Goal: Task Accomplishment & Management: Use online tool/utility

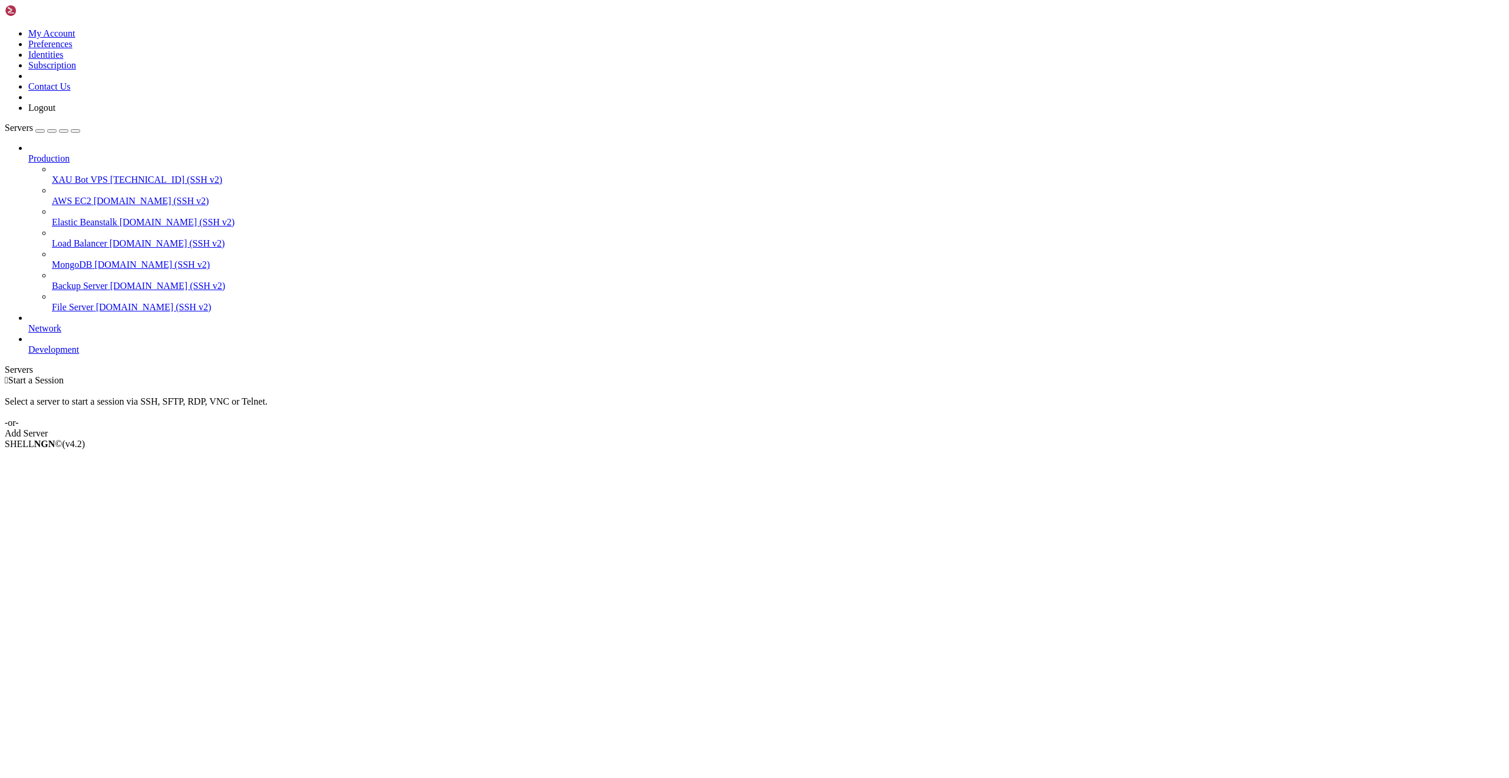
click at [85, 175] on span "XAU Bot VPS" at bounding box center [80, 180] width 56 height 10
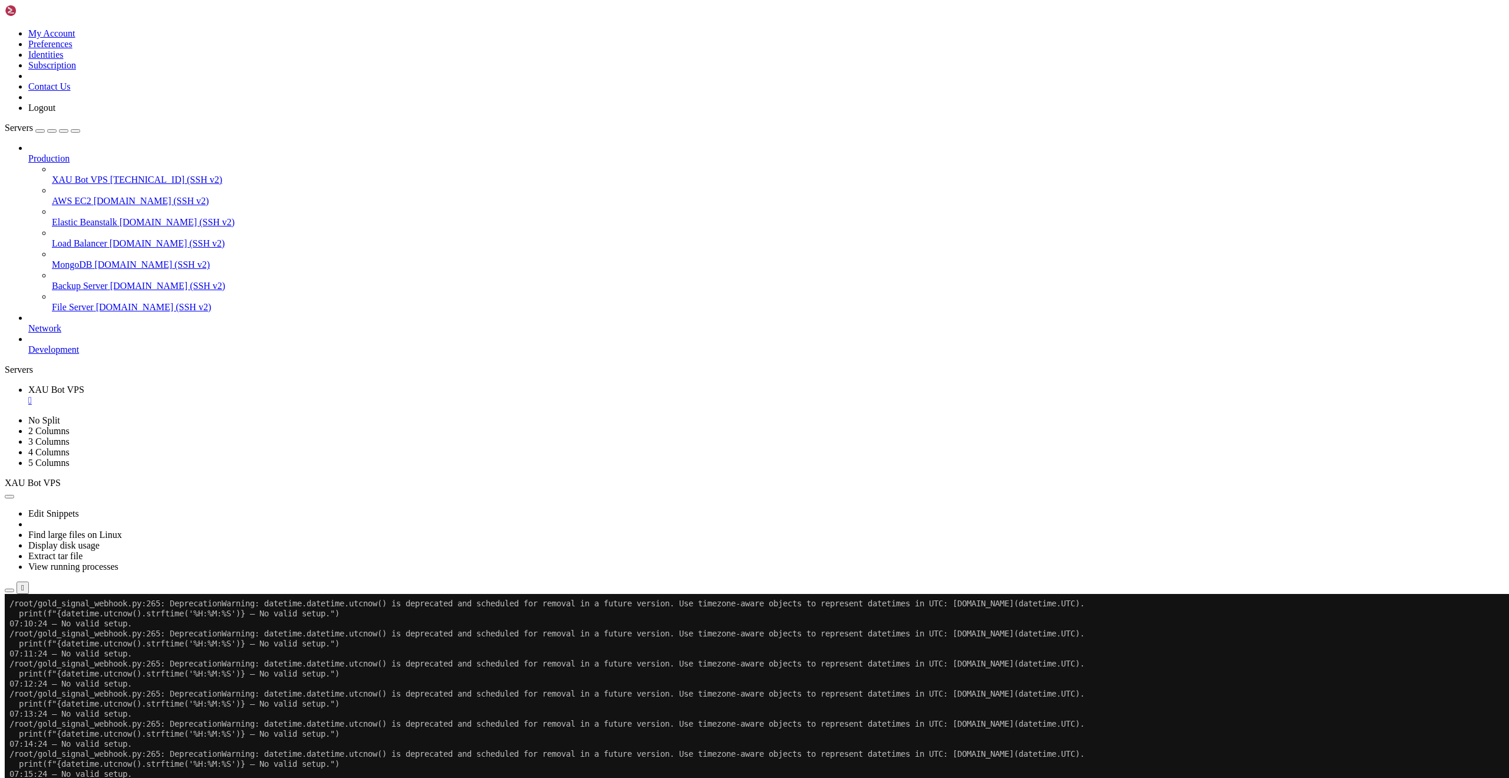
scroll to position [40, 0]
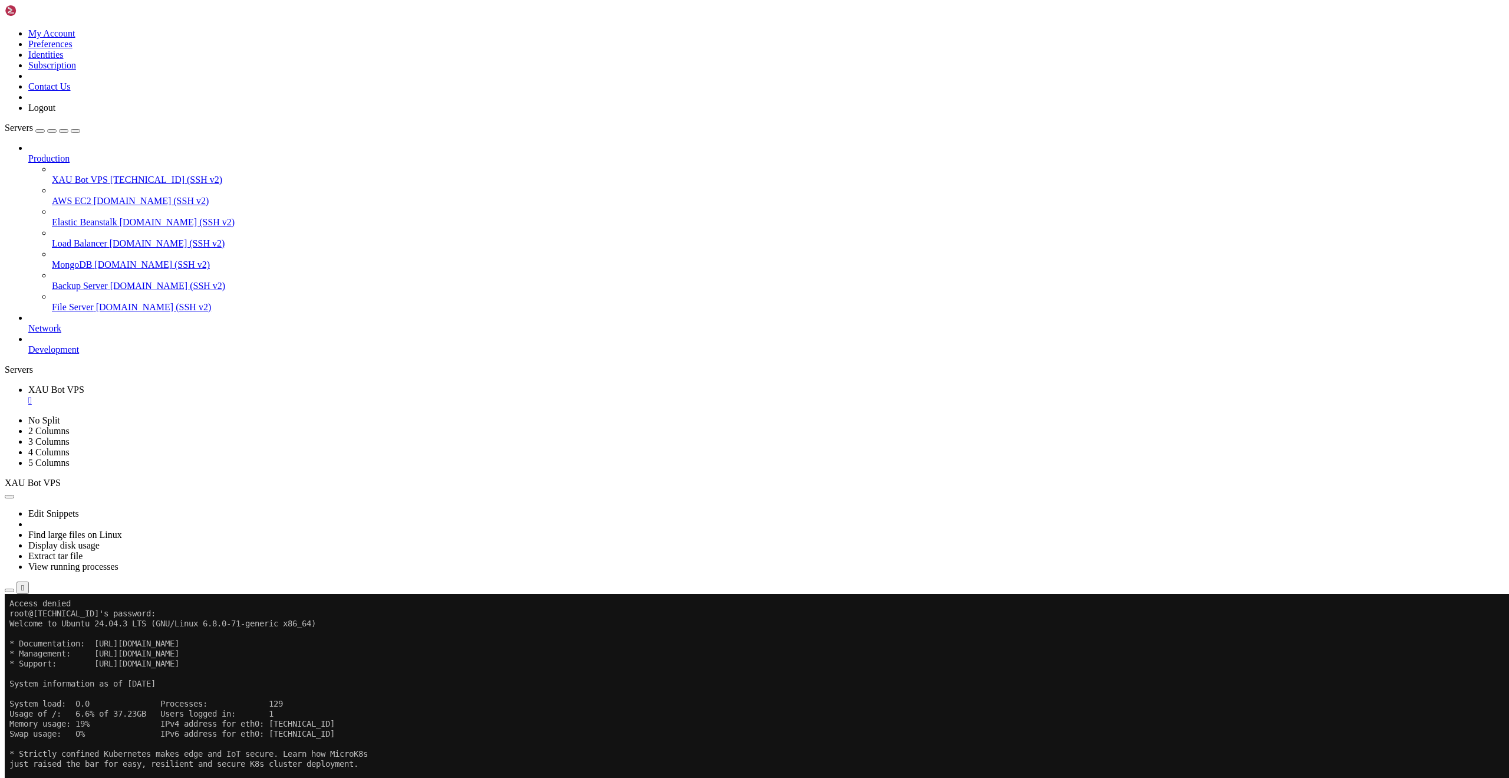
drag, startPoint x: 255, startPoint y: 1003, endPoint x: 135, endPoint y: 995, distance: 120.6
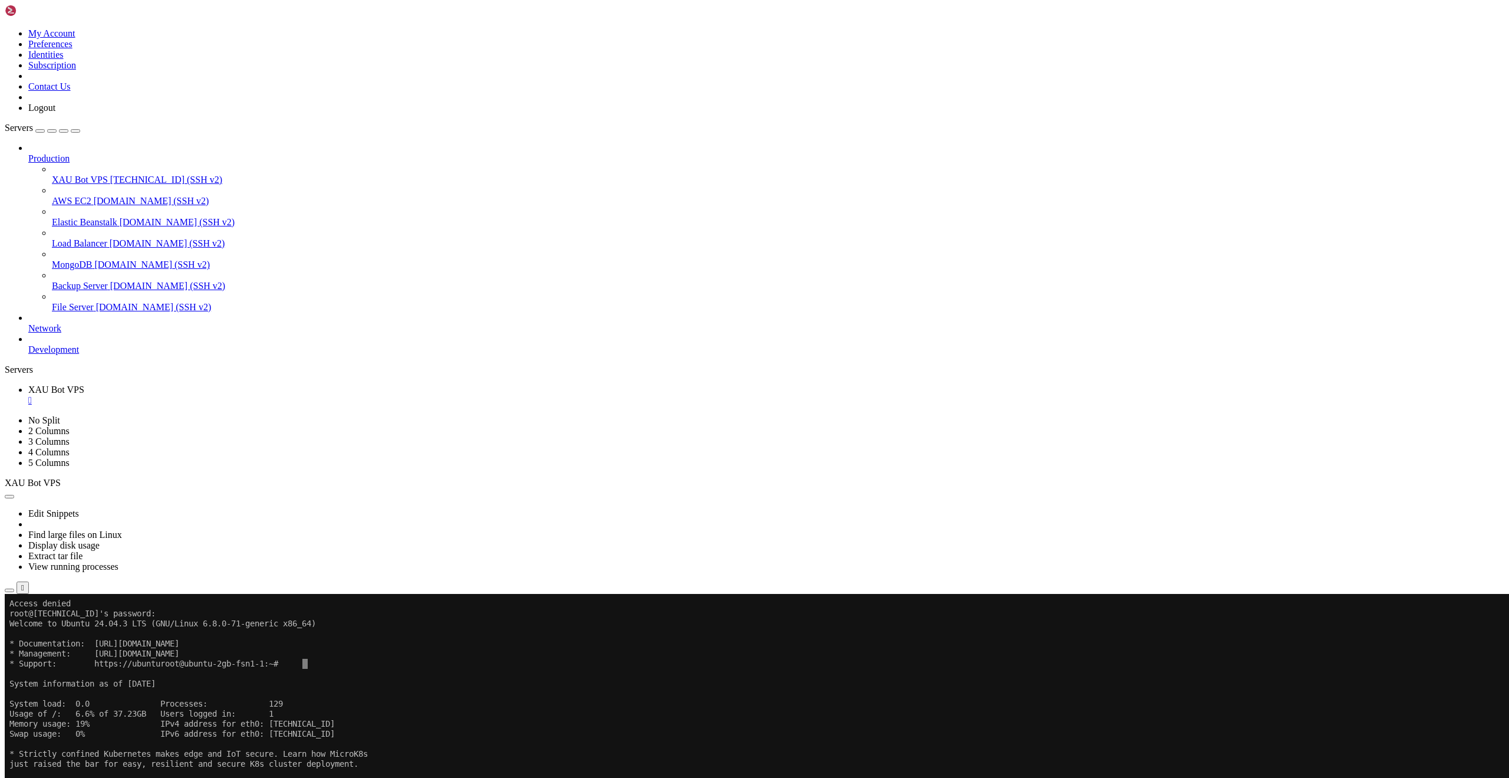
scroll to position [130, 0]
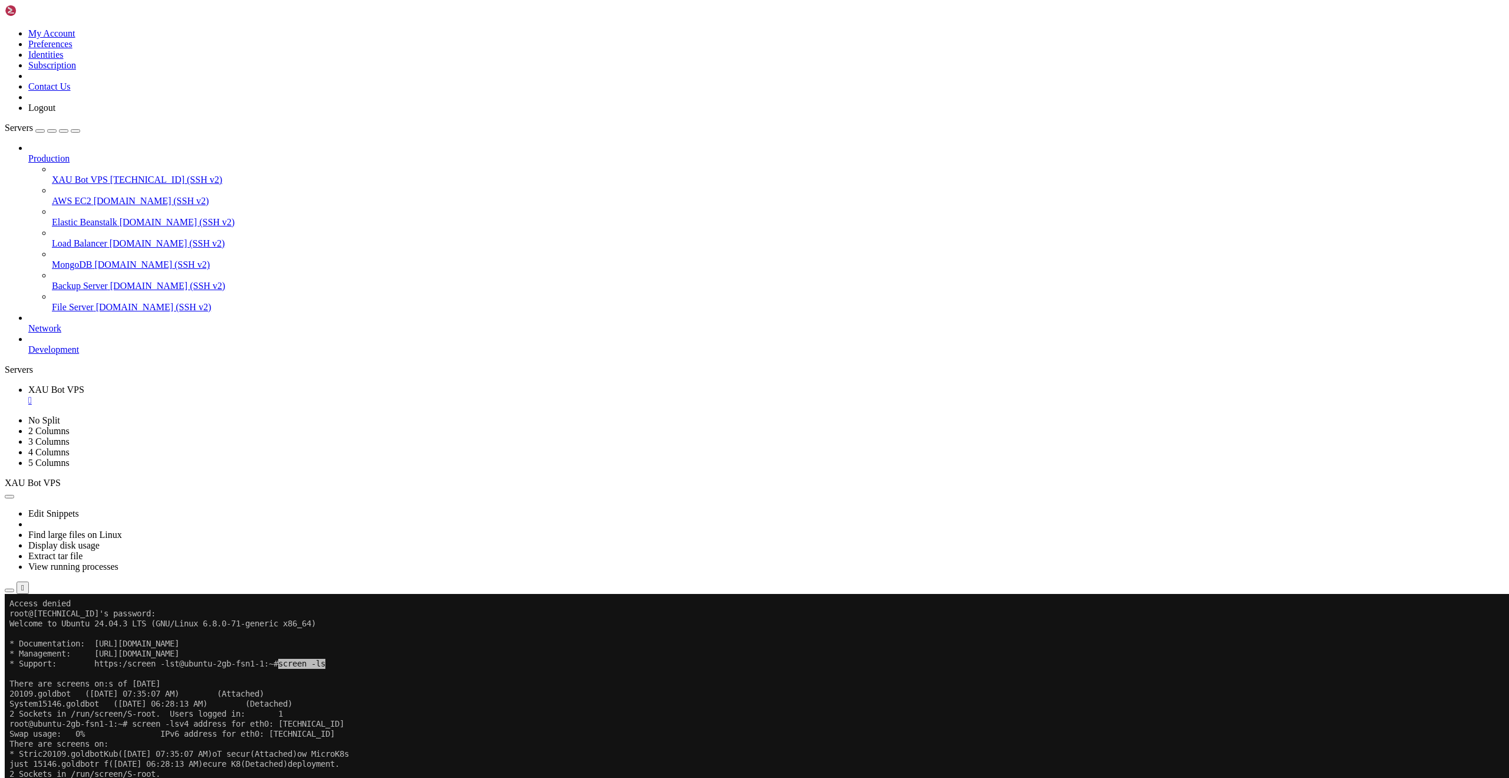
click at [52, 175] on link "XAU Bot VPS [TECHNICAL_ID] (SSH v2)" at bounding box center [778, 180] width 1453 height 11
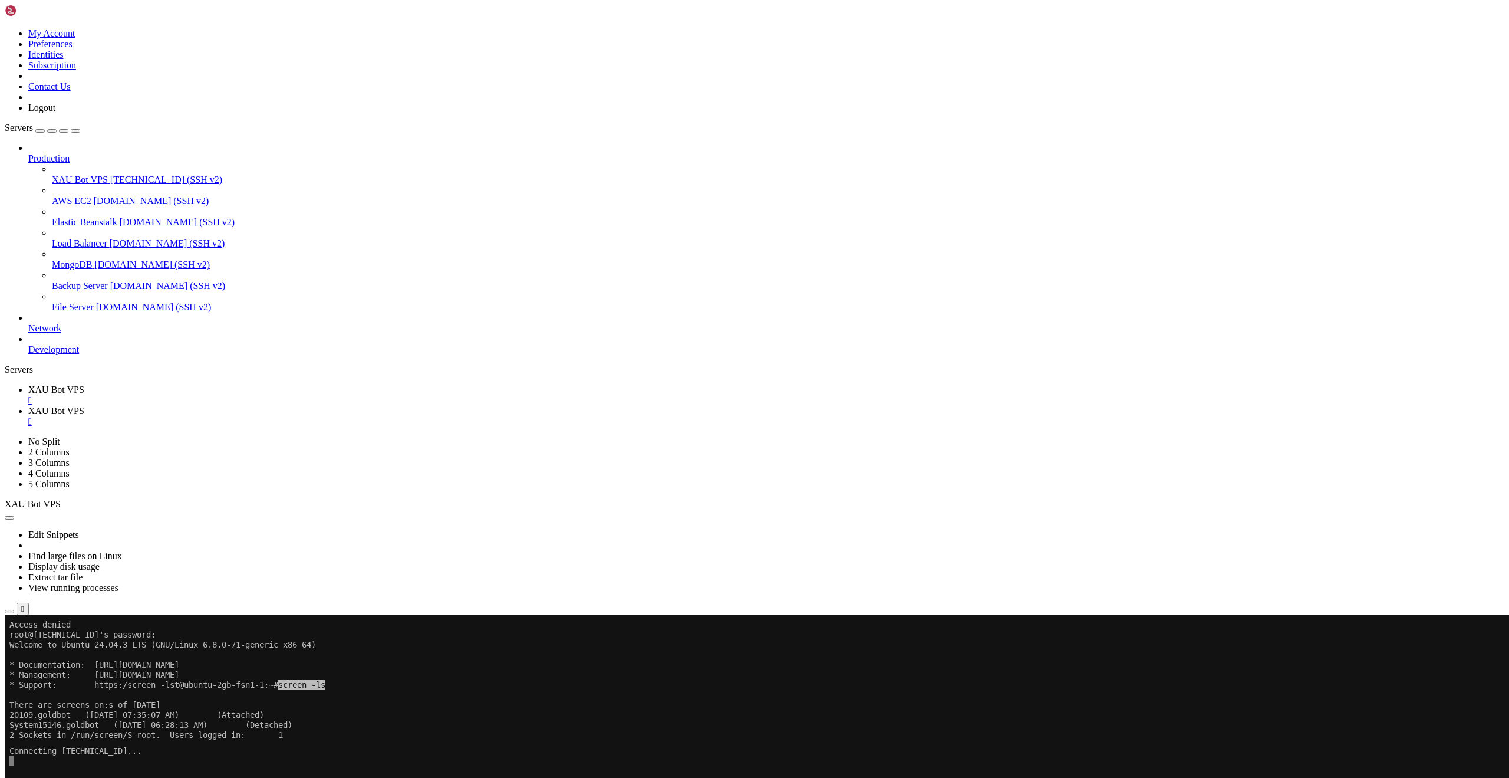
scroll to position [0, 0]
click at [52, 764] on button "Reconnect" at bounding box center [28, 770] width 47 height 12
click at [873, 764] on div "Reconnect" at bounding box center [755, 770] width 1500 height 12
drag, startPoint x: 315, startPoint y: 12, endPoint x: 300, endPoint y: 16, distance: 16.4
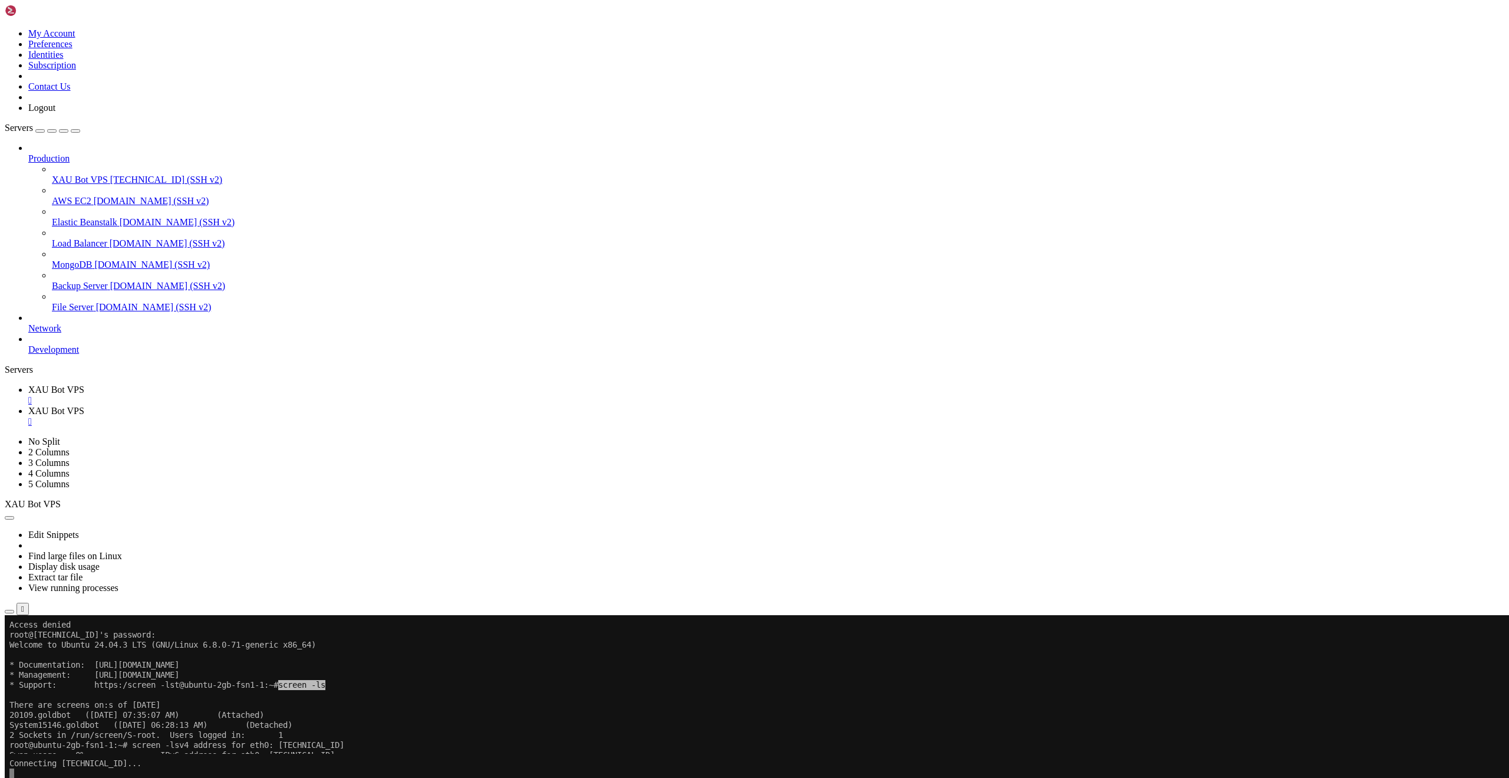
click at [316, 416] on div "" at bounding box center [766, 421] width 1476 height 11
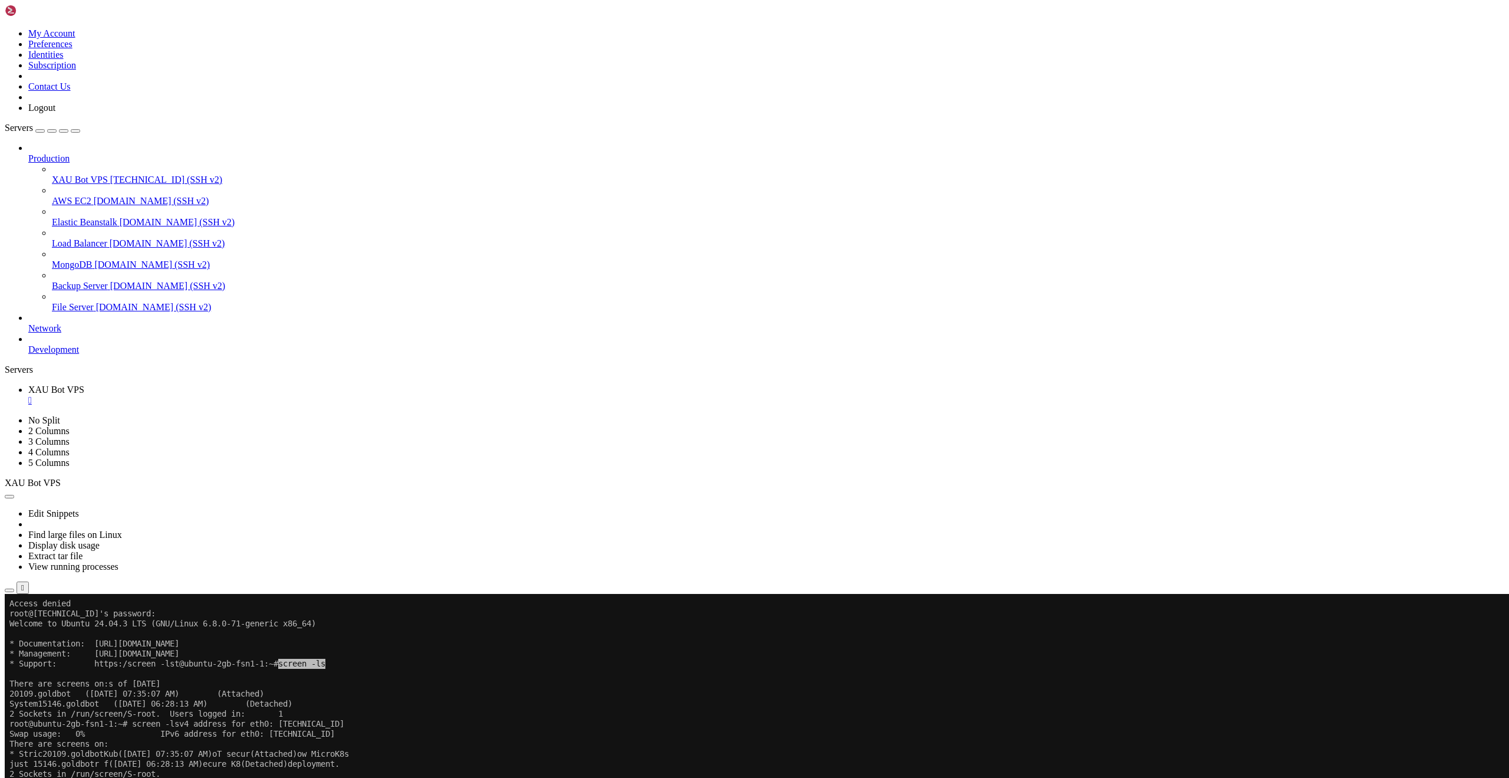
click at [226, 395] on div "" at bounding box center [766, 400] width 1476 height 11
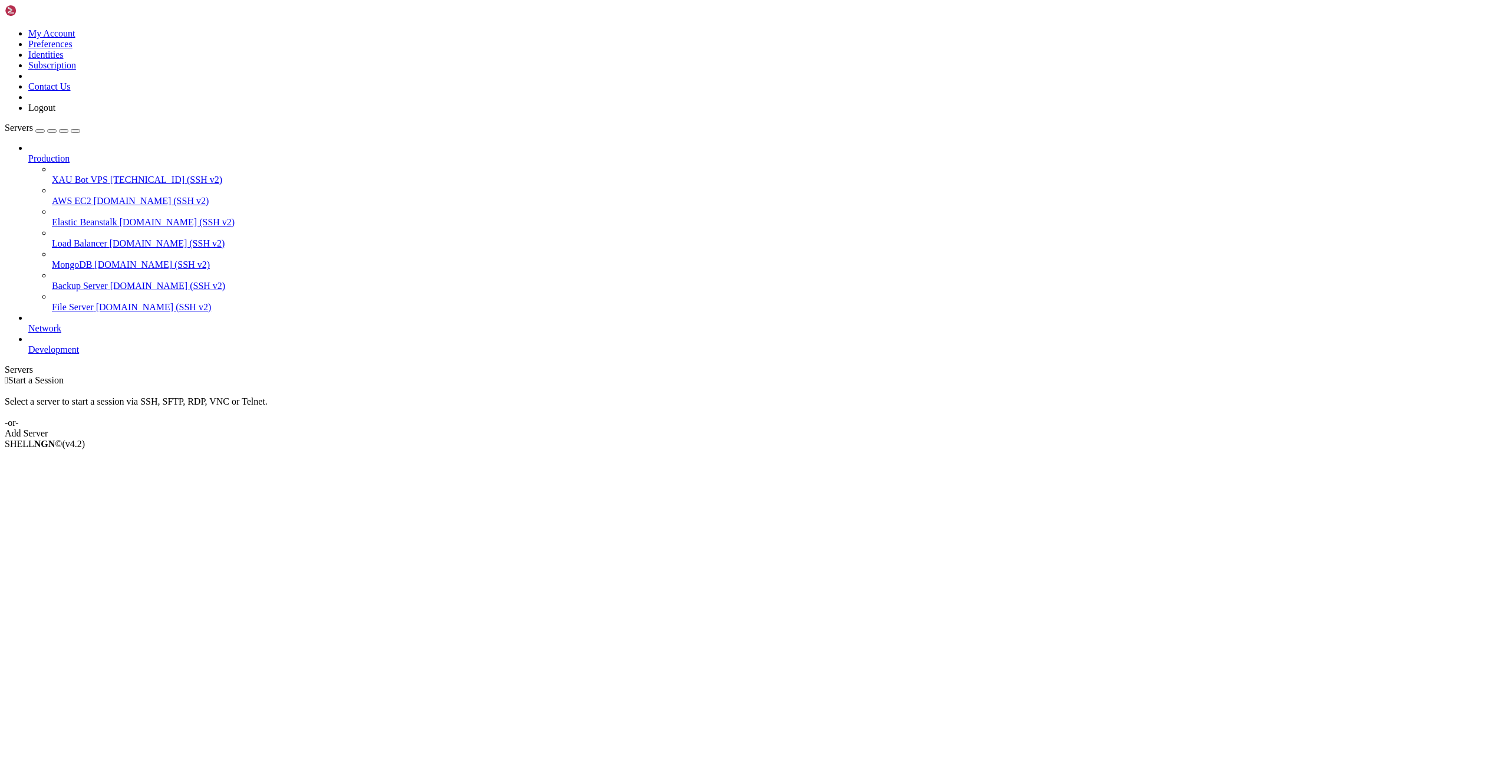
click at [83, 175] on span "XAU Bot VPS" at bounding box center [80, 180] width 56 height 10
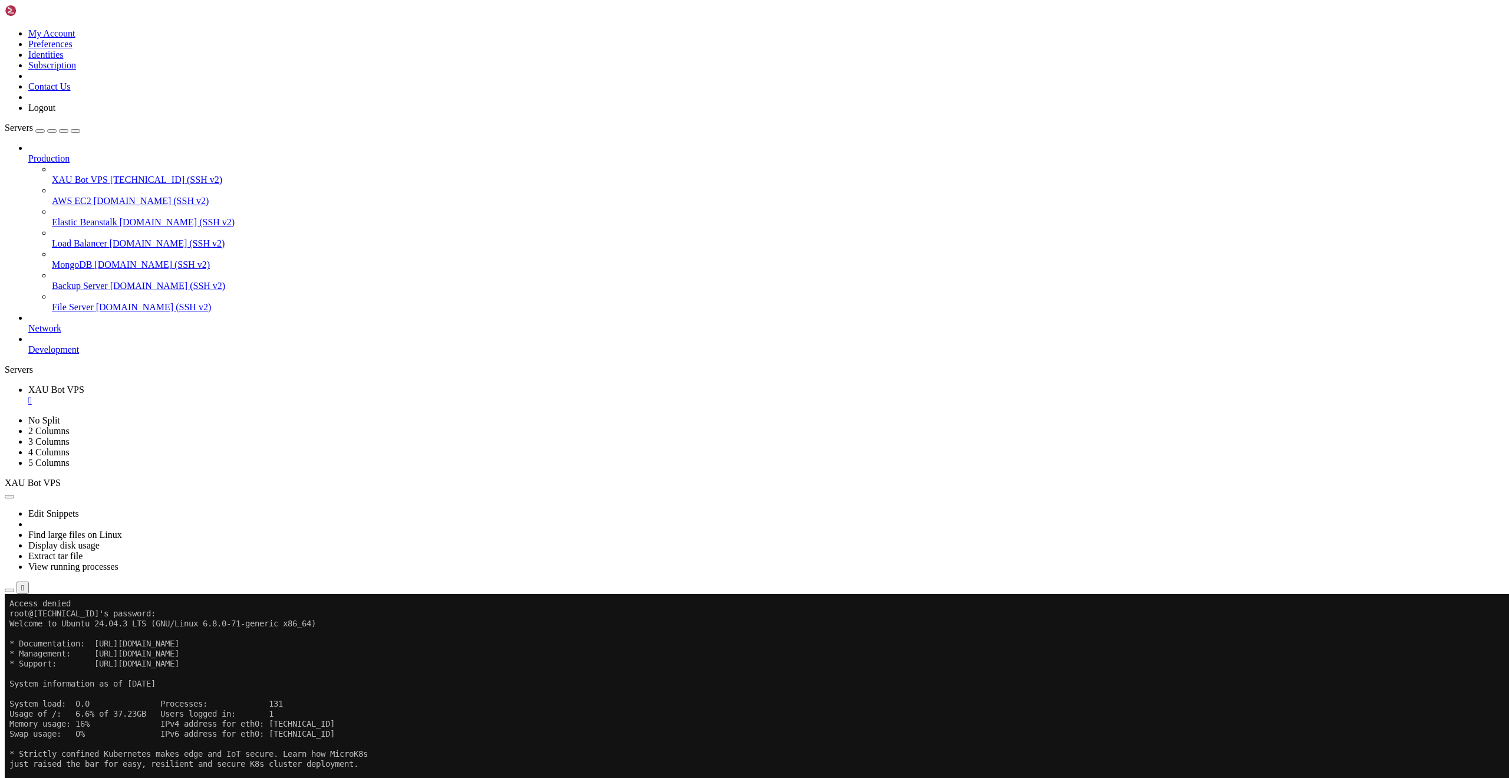
scroll to position [5, 1]
drag, startPoint x: 139, startPoint y: 914, endPoint x: 188, endPoint y: 915, distance: 49.5
copy x-row "screen -ls"
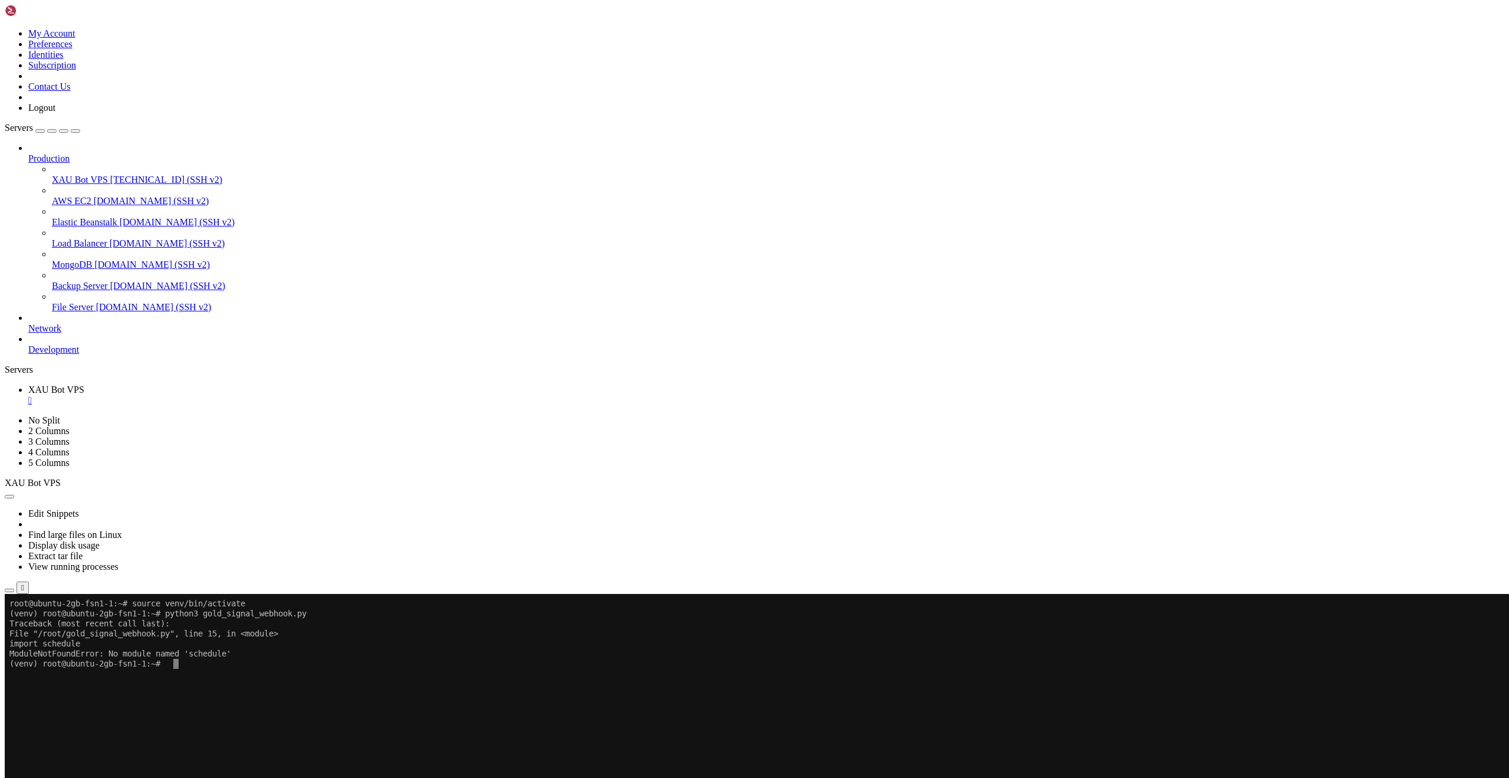
click at [275, 746] on x-row at bounding box center [684, 744] width 1351 height 10
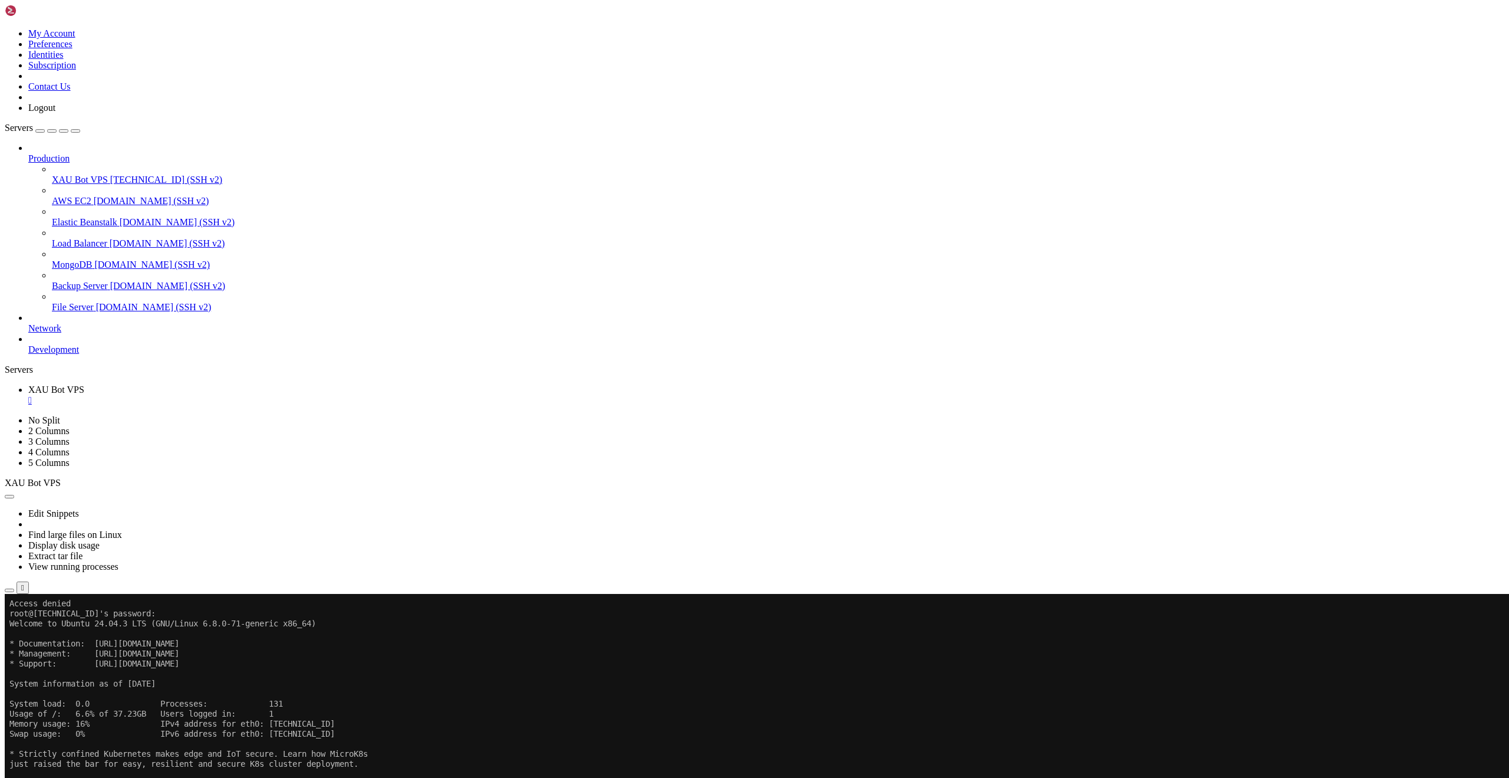
drag, startPoint x: 137, startPoint y: 1047, endPoint x: 190, endPoint y: 1045, distance: 53.1
drag, startPoint x: 183, startPoint y: 1045, endPoint x: 206, endPoint y: 1103, distance: 62.2
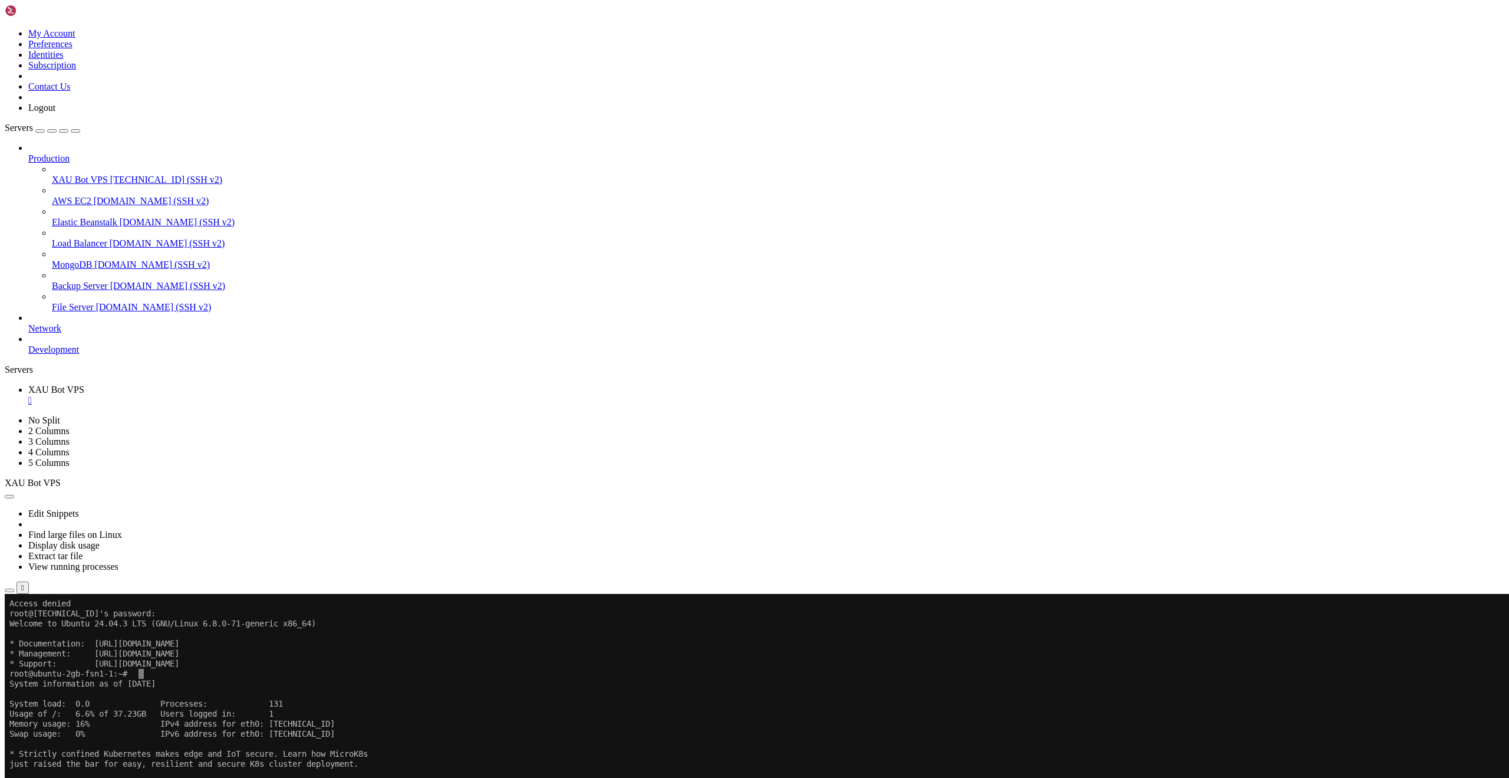
scroll to position [40, 0]
drag, startPoint x: 128, startPoint y: 1216, endPoint x: 140, endPoint y: 1216, distance: 11.8
